Goal: Information Seeking & Learning: Learn about a topic

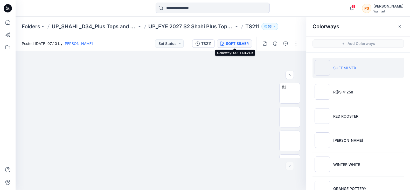
scroll to position [65, 0]
click at [190, 7] on input at bounding box center [213, 8] width 114 height 10
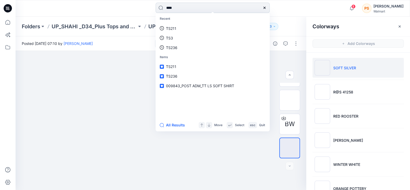
type input "*****"
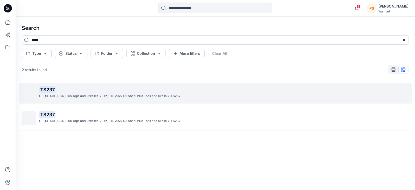
click at [80, 93] on p "TS237" at bounding box center [223, 89] width 369 height 7
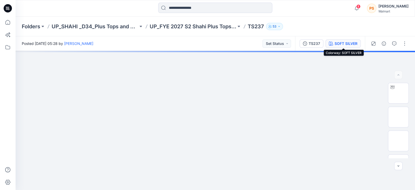
click at [344, 42] on div "SOFT SILVER" at bounding box center [346, 44] width 23 height 6
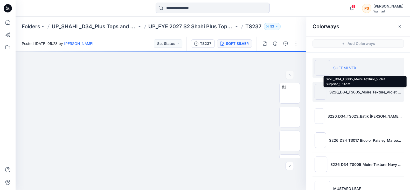
click at [342, 92] on p "S226_D34_TS005_Moire Texture_Violet Surprise_9.14cm" at bounding box center [365, 91] width 72 height 5
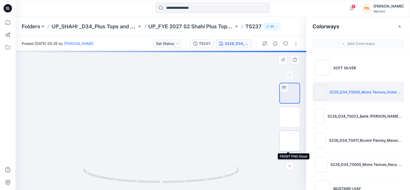
click at [290, 141] on img at bounding box center [290, 141] width 0 height 0
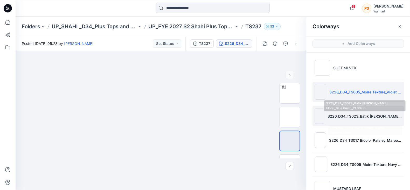
click at [344, 115] on p "S226_D34_TS023_Batik [PERSON_NAME] Floral_Blue Gusto_21.33cm" at bounding box center [364, 115] width 74 height 5
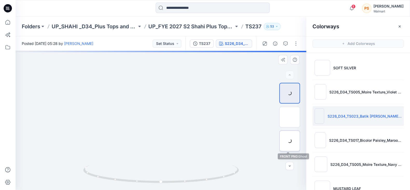
click at [287, 142] on div at bounding box center [289, 140] width 21 height 21
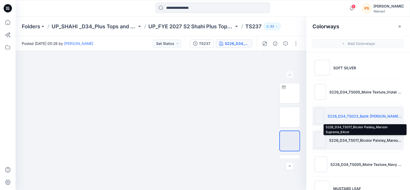
click at [344, 138] on p "S226_D34_TS017_Bicolor Paisley_Maroon Supreme_64cm" at bounding box center [365, 139] width 73 height 5
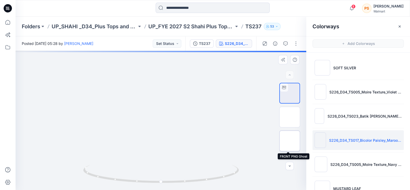
click at [290, 141] on img at bounding box center [290, 141] width 0 height 0
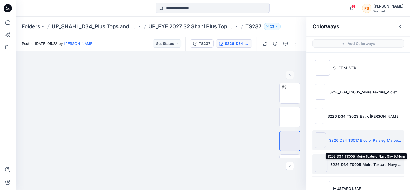
click at [344, 165] on p "S226_D34_TS005_Moire Texture_Navy Sky_9.14cm" at bounding box center [366, 164] width 71 height 5
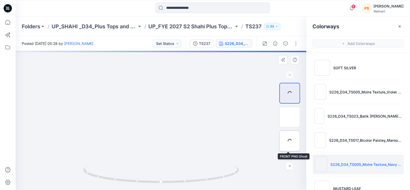
click at [0, 0] on img at bounding box center [0, 0] width 0 height 0
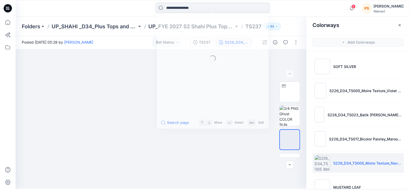
click at [213, 9] on input at bounding box center [213, 8] width 114 height 10
